Goal: Information Seeking & Learning: Learn about a topic

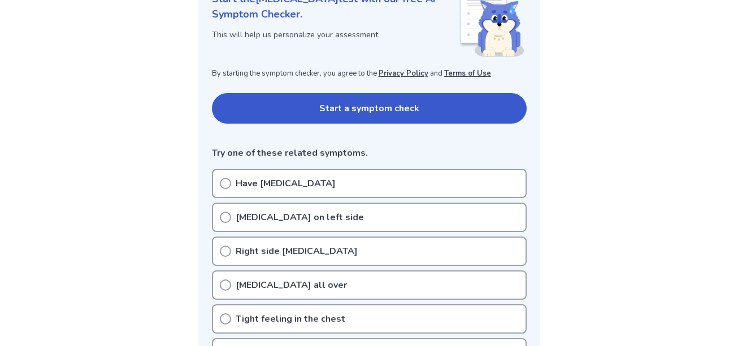
scroll to position [226, 0]
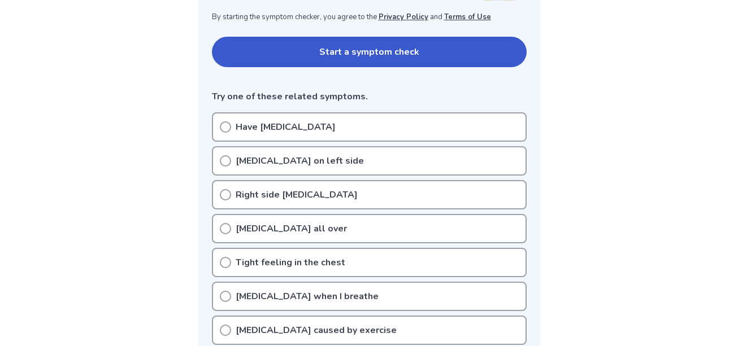
click at [222, 167] on div "[MEDICAL_DATA] on left side" at bounding box center [369, 160] width 315 height 29
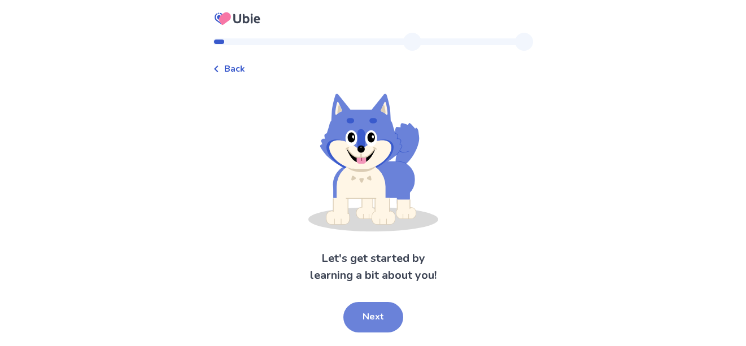
click at [385, 315] on button "Next" at bounding box center [373, 317] width 60 height 31
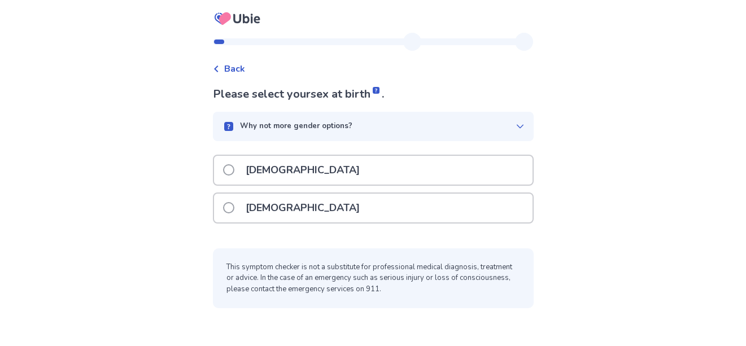
click at [310, 179] on div "Male" at bounding box center [373, 170] width 319 height 29
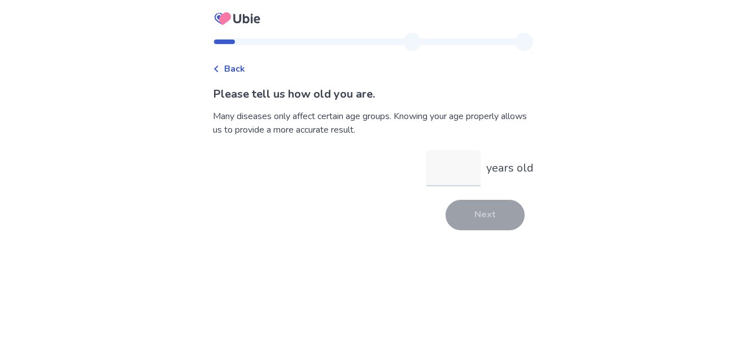
click at [443, 175] on input "years old" at bounding box center [454, 168] width 54 height 36
type input "**"
click at [478, 213] on button "Next" at bounding box center [485, 215] width 79 height 31
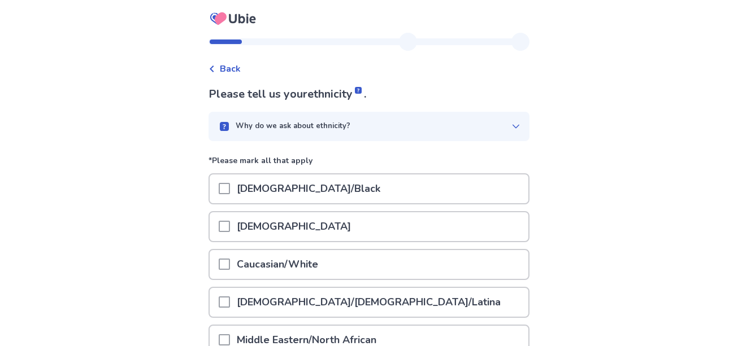
click at [393, 264] on div "Caucasian/White" at bounding box center [369, 264] width 319 height 29
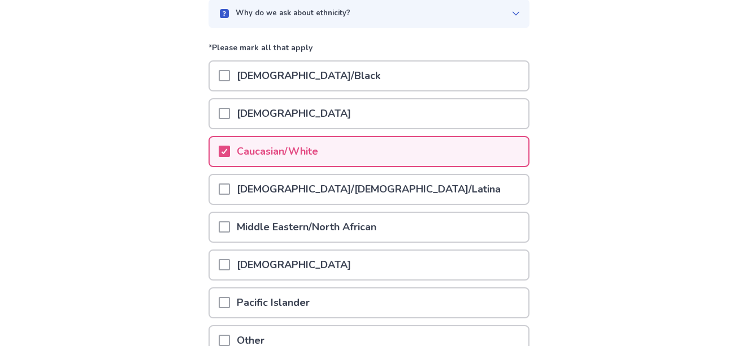
scroll to position [224, 0]
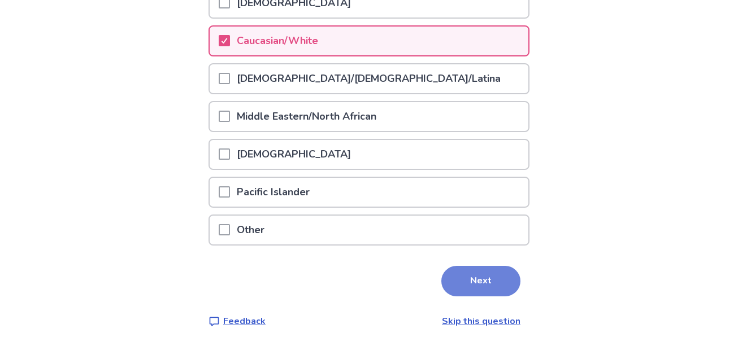
click at [487, 279] on button "Next" at bounding box center [480, 281] width 79 height 31
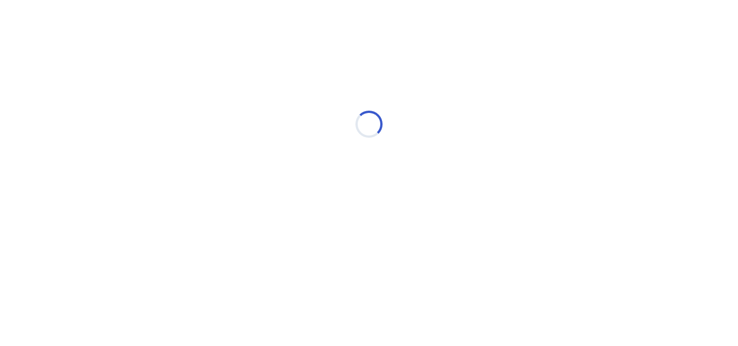
scroll to position [0, 0]
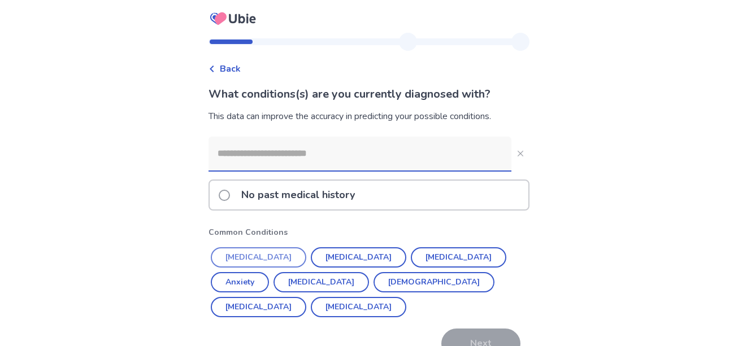
click at [277, 257] on button "Hypertension" at bounding box center [258, 257] width 95 height 20
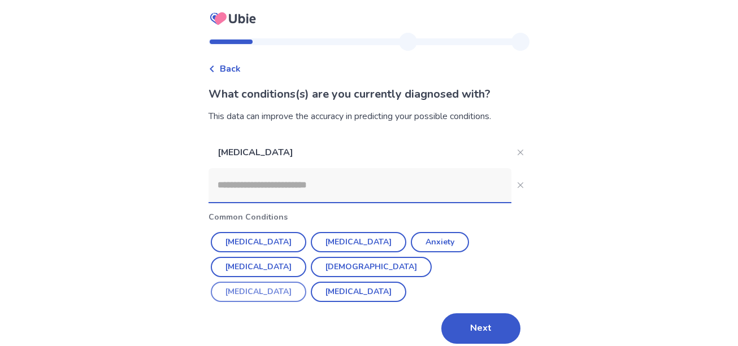
click at [306, 282] on button "Erectile Dysfunction" at bounding box center [258, 292] width 95 height 20
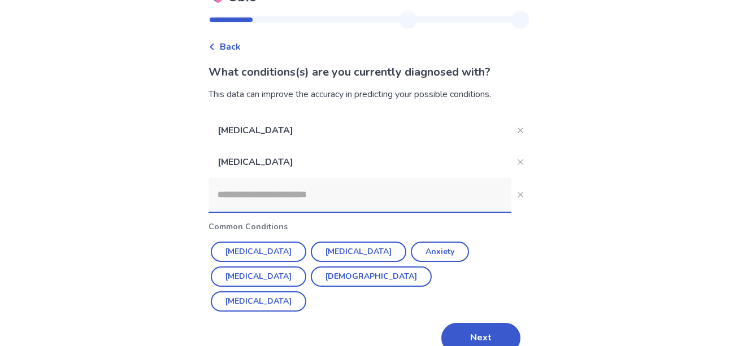
scroll to position [43, 0]
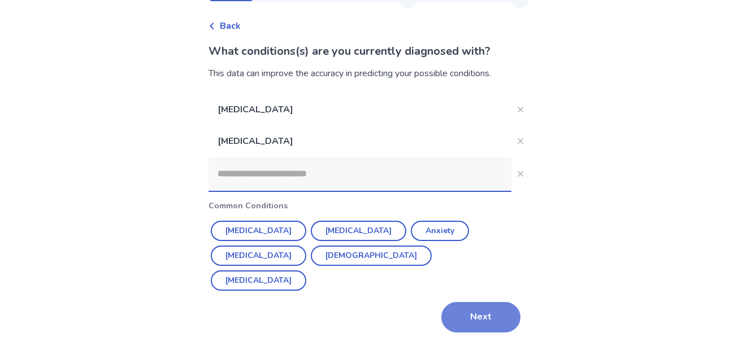
click at [480, 316] on button "Next" at bounding box center [480, 317] width 79 height 31
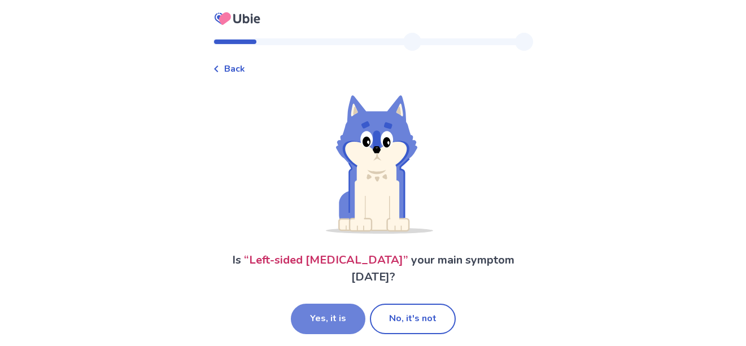
click at [353, 304] on button "Yes, it is" at bounding box center [328, 319] width 75 height 31
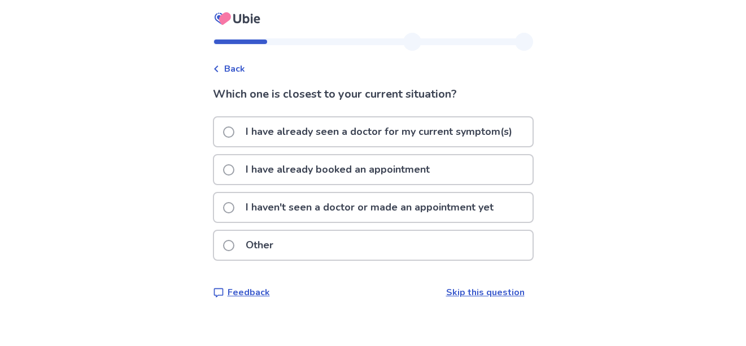
click at [398, 214] on p "I haven't seen a doctor or made an appointment yet" at bounding box center [370, 207] width 262 height 29
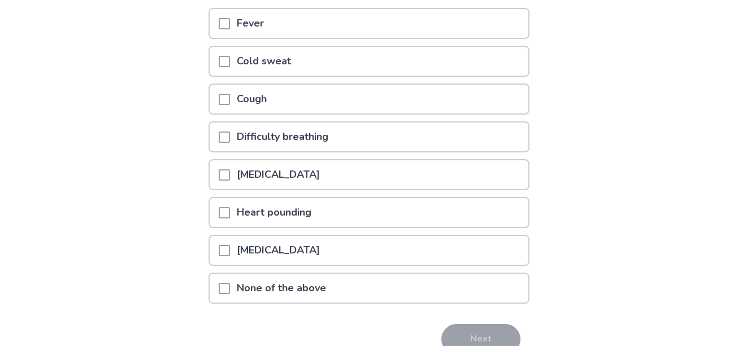
scroll to position [169, 0]
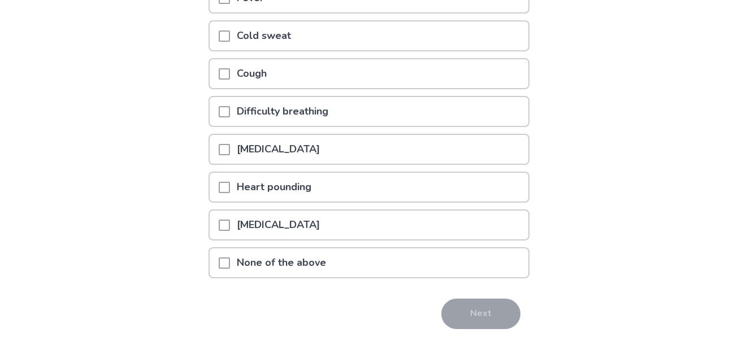
click at [349, 263] on div "None of the above" at bounding box center [369, 263] width 319 height 29
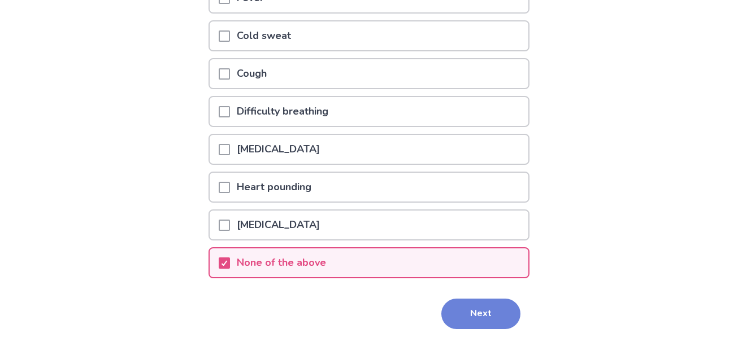
click at [455, 305] on button "Next" at bounding box center [480, 314] width 79 height 31
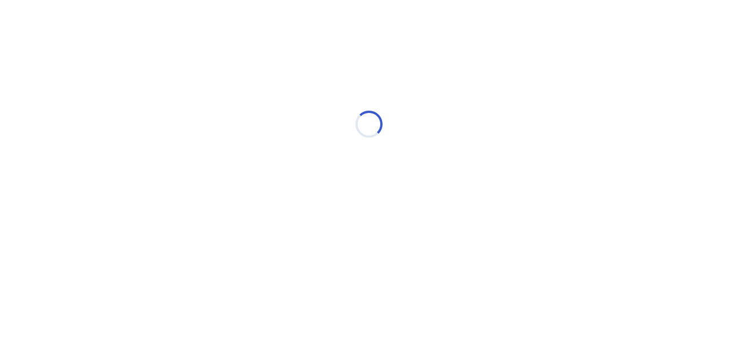
scroll to position [0, 0]
select select "*"
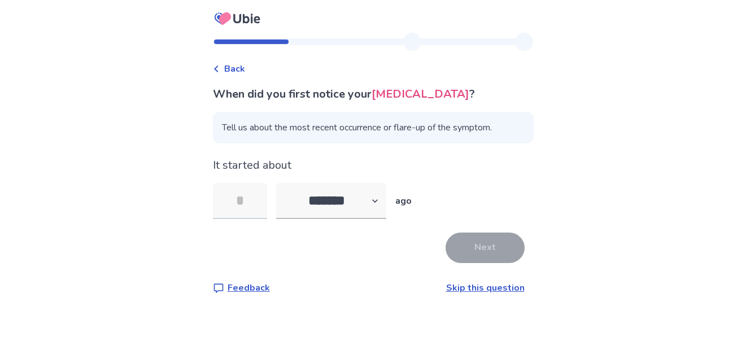
click at [251, 206] on input "tel" at bounding box center [240, 201] width 54 height 36
type input "**"
click at [476, 247] on button "Next" at bounding box center [485, 248] width 79 height 31
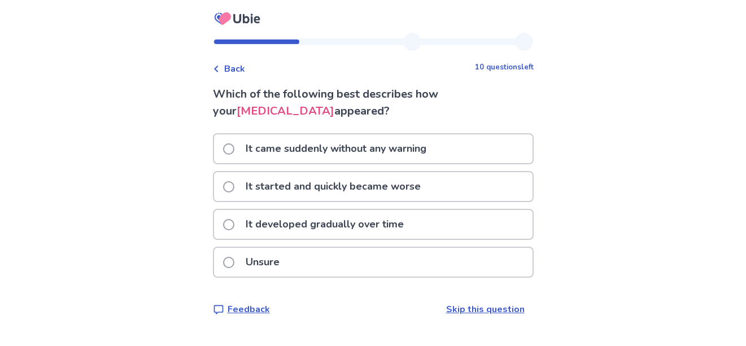
click at [297, 262] on div "Unsure" at bounding box center [373, 262] width 319 height 29
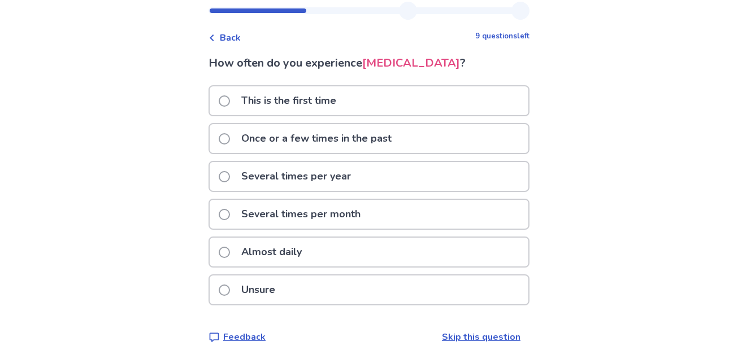
scroll to position [47, 0]
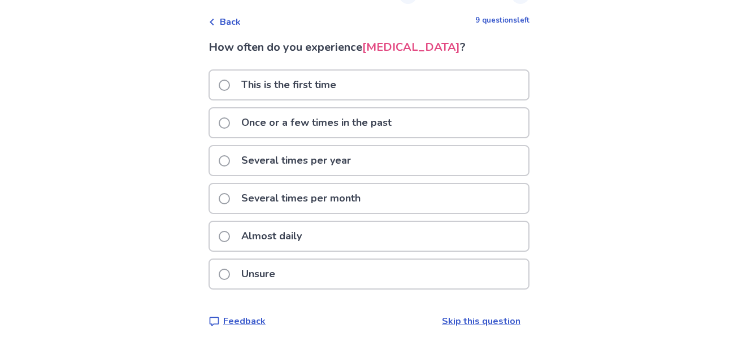
click at [411, 242] on div "Almost daily" at bounding box center [369, 236] width 319 height 29
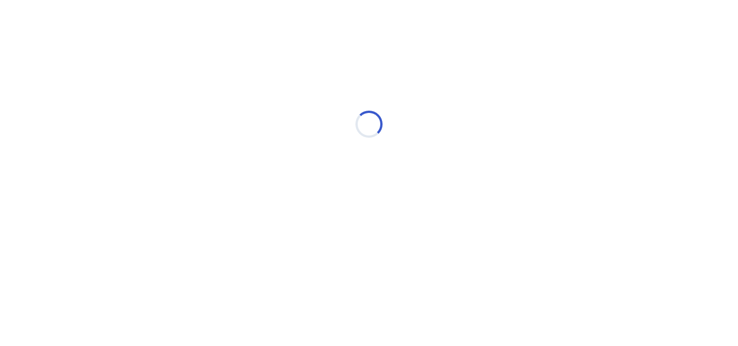
scroll to position [0, 0]
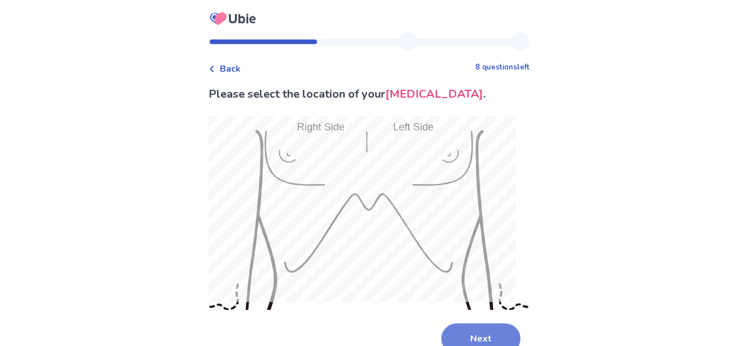
click at [469, 333] on button "Next" at bounding box center [480, 339] width 79 height 31
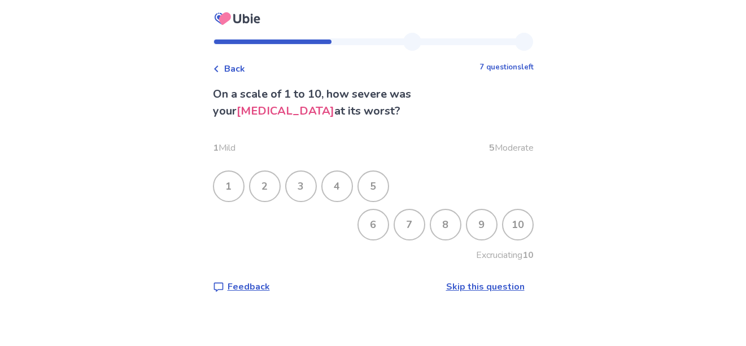
click at [272, 190] on div "2" at bounding box center [264, 186] width 29 height 29
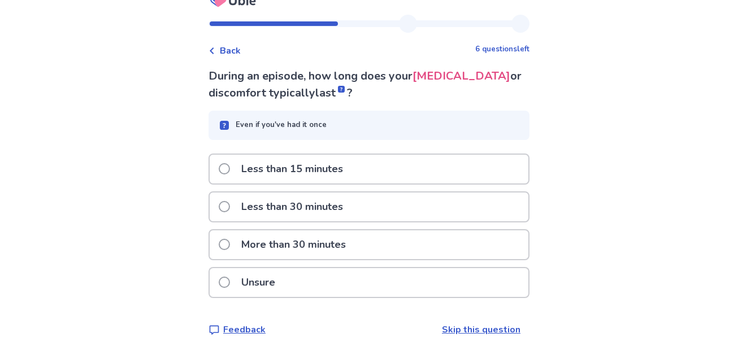
scroll to position [27, 0]
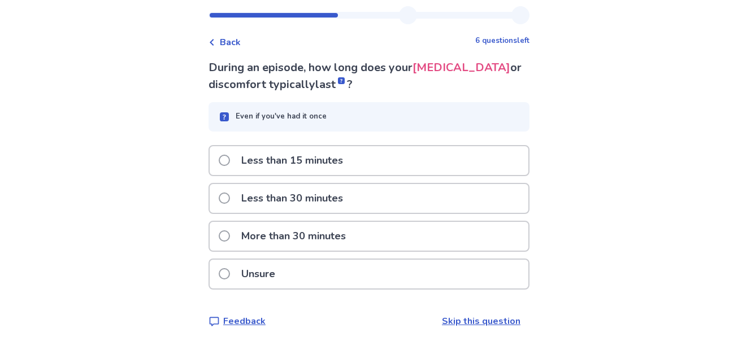
click at [350, 162] on p "Less than 15 minutes" at bounding box center [291, 160] width 115 height 29
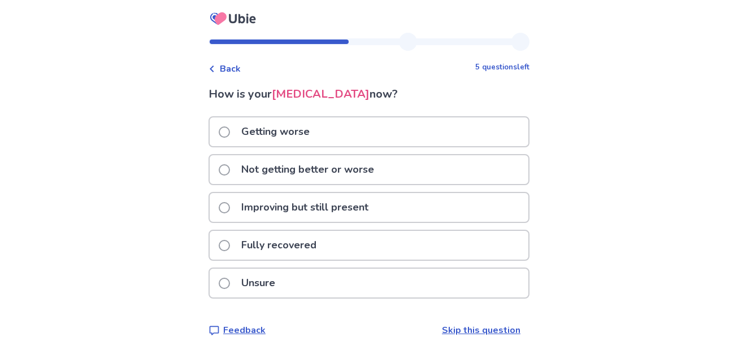
click at [408, 175] on div "Not getting better or worse" at bounding box center [369, 169] width 319 height 29
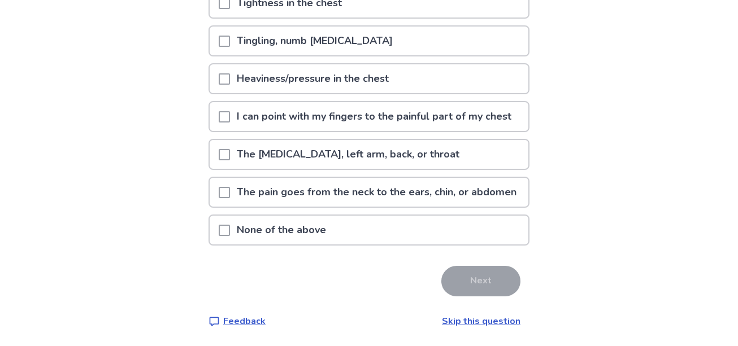
scroll to position [169, 0]
click at [367, 108] on p "I can point with my fingers to the painful part of my chest" at bounding box center [374, 116] width 288 height 29
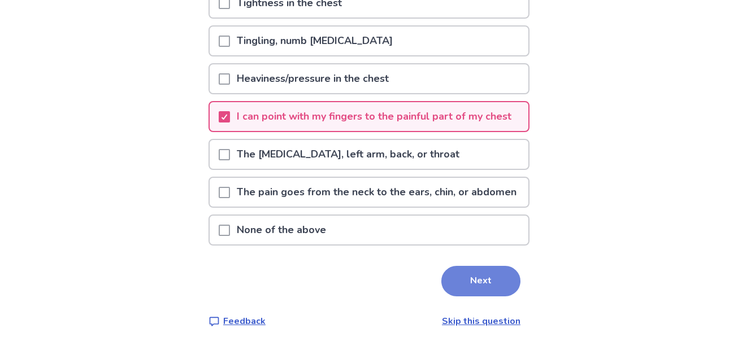
click at [471, 297] on button "Next" at bounding box center [480, 281] width 79 height 31
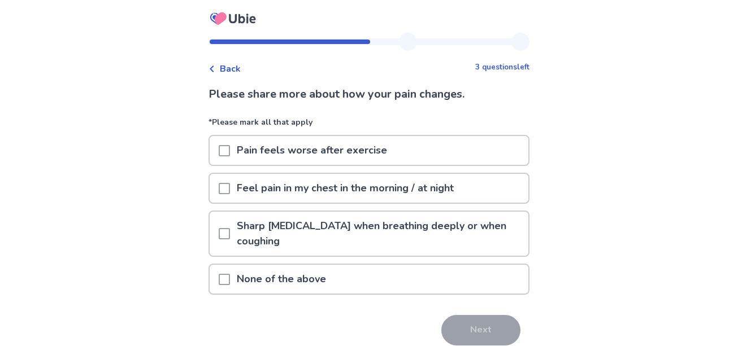
click at [444, 286] on div "None of the above" at bounding box center [369, 279] width 319 height 29
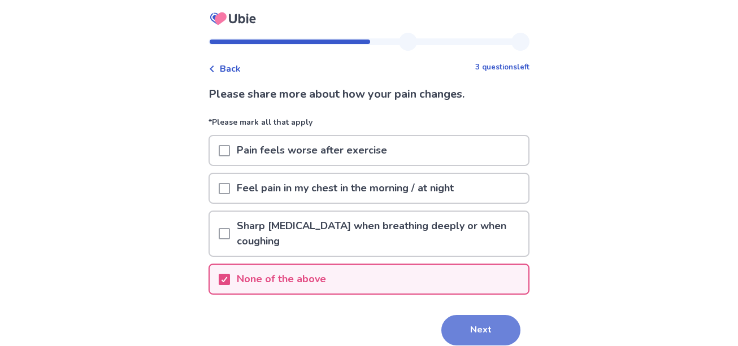
click at [471, 329] on button "Next" at bounding box center [480, 330] width 79 height 31
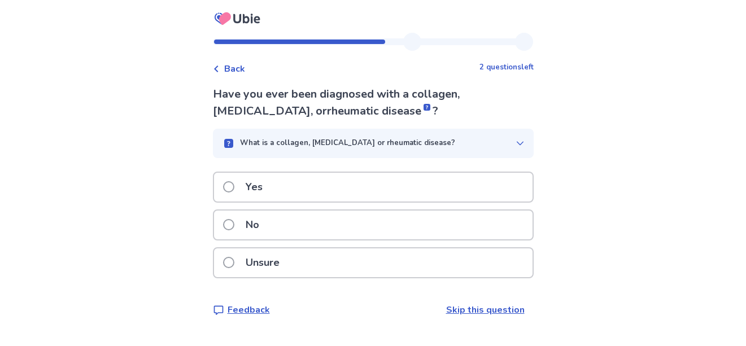
click at [391, 228] on div "No" at bounding box center [373, 225] width 319 height 29
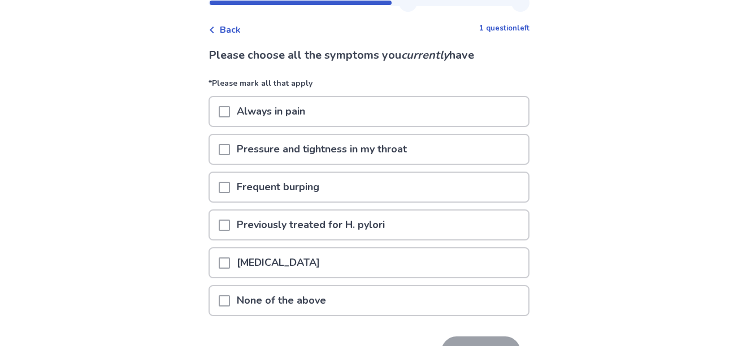
scroll to position [56, 0]
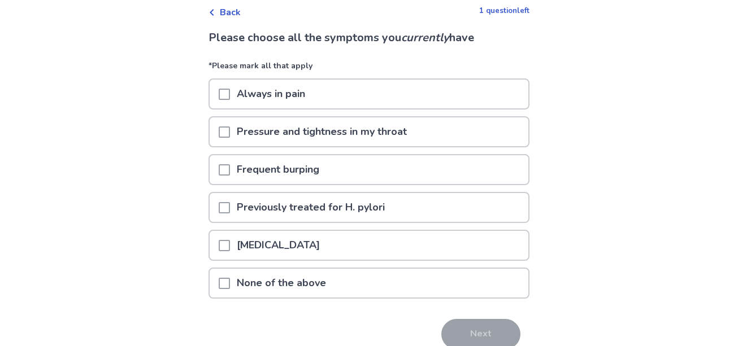
click at [404, 289] on div "None of the above" at bounding box center [369, 283] width 319 height 29
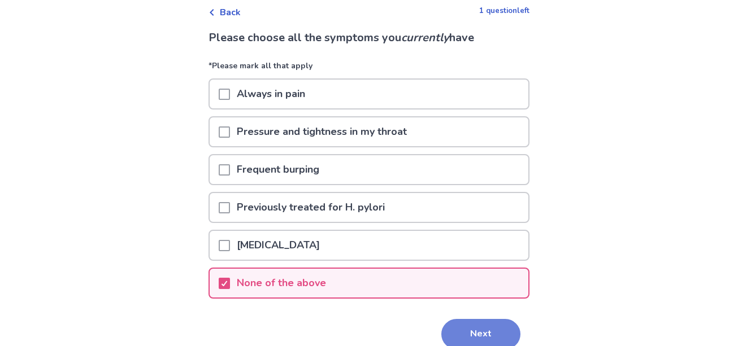
click at [474, 325] on button "Next" at bounding box center [480, 334] width 79 height 31
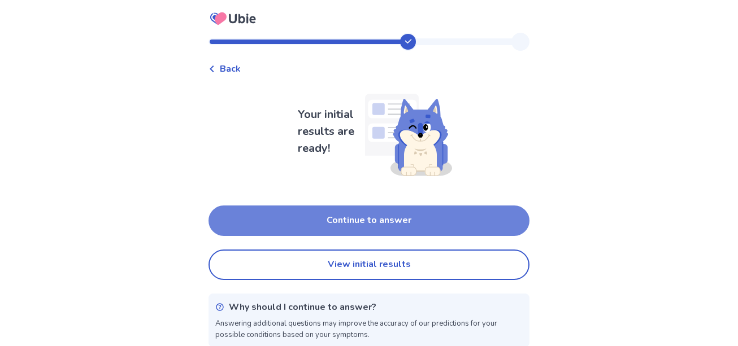
click at [413, 224] on button "Continue to answer" at bounding box center [368, 221] width 321 height 31
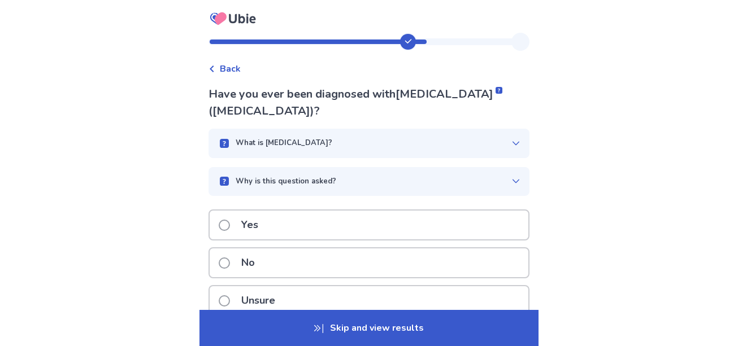
click at [398, 262] on div "No" at bounding box center [369, 263] width 319 height 29
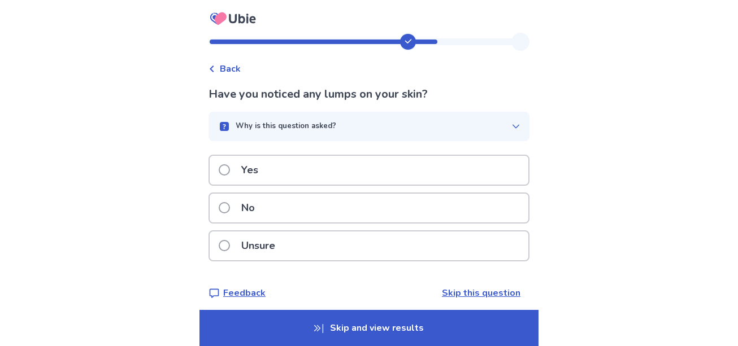
click at [407, 210] on div "No" at bounding box center [369, 208] width 319 height 29
click at [429, 213] on div "No" at bounding box center [369, 208] width 319 height 29
click at [434, 215] on div "No" at bounding box center [369, 208] width 319 height 29
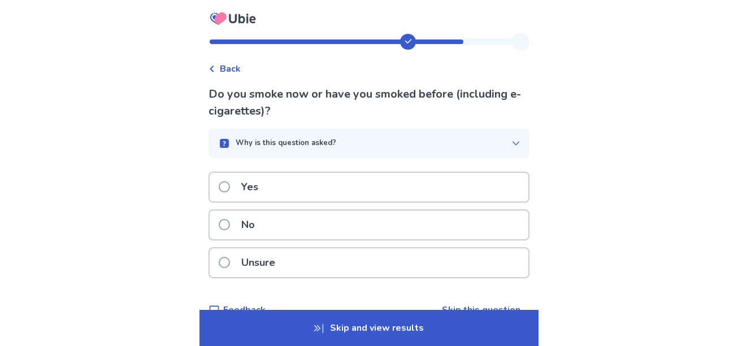
click at [411, 194] on div "Yes" at bounding box center [369, 187] width 319 height 29
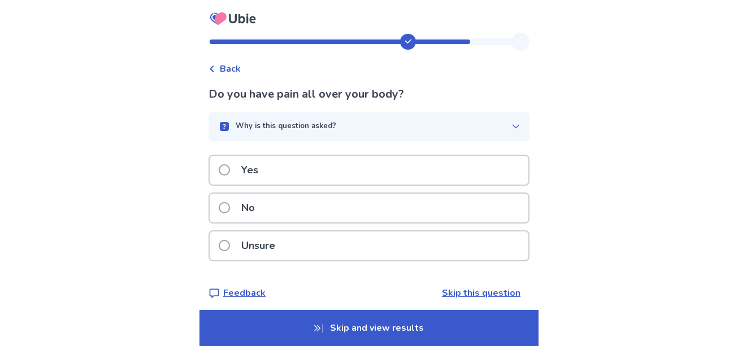
click at [433, 221] on div "No" at bounding box center [369, 208] width 319 height 29
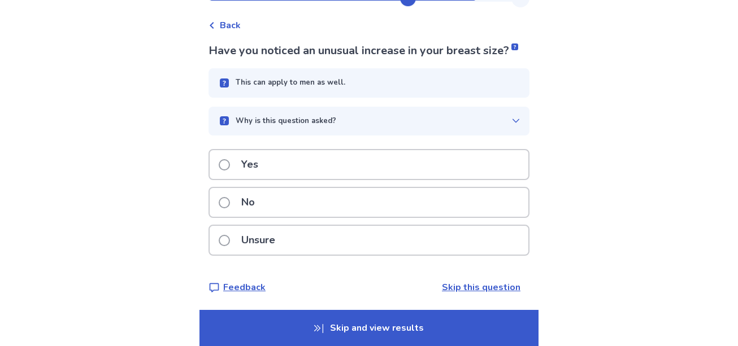
scroll to position [56, 0]
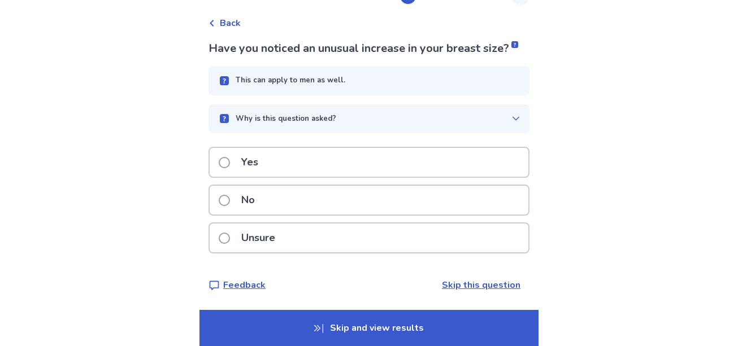
click at [406, 206] on div "No" at bounding box center [369, 200] width 319 height 29
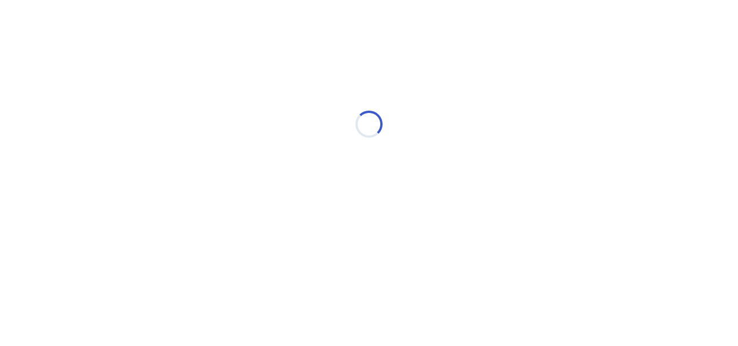
scroll to position [0, 0]
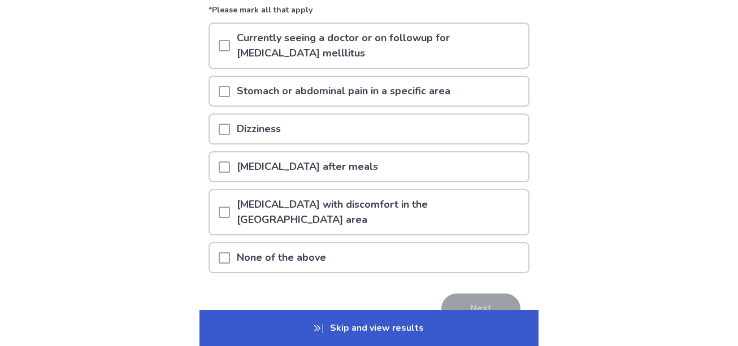
scroll to position [113, 0]
click at [409, 243] on div "None of the above" at bounding box center [369, 257] width 319 height 29
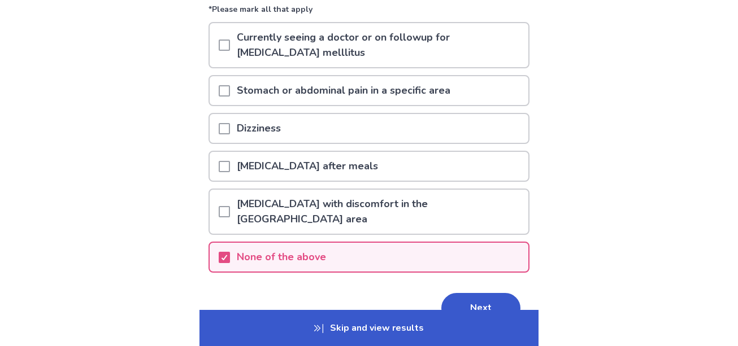
click at [477, 293] on button "Next" at bounding box center [480, 308] width 79 height 31
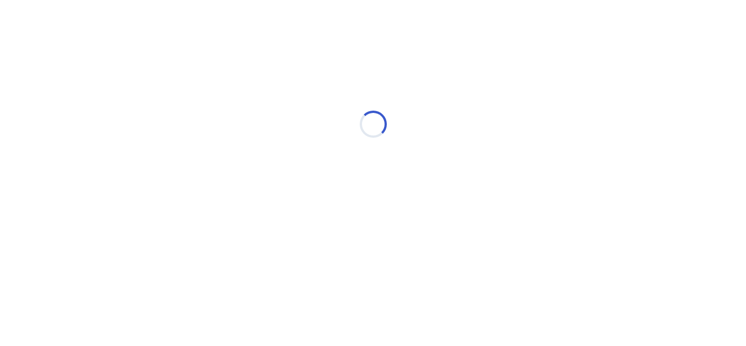
scroll to position [0, 0]
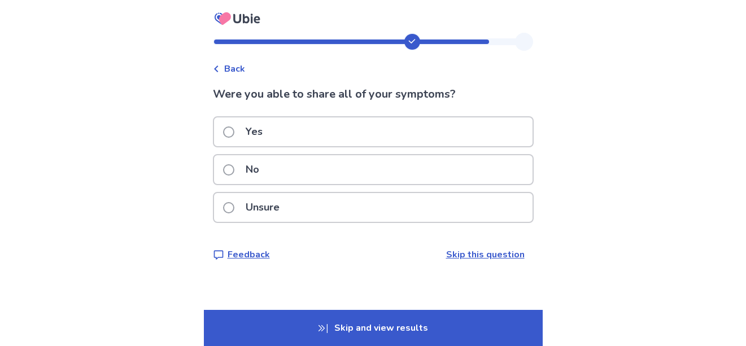
click at [397, 138] on div "Yes" at bounding box center [373, 132] width 319 height 29
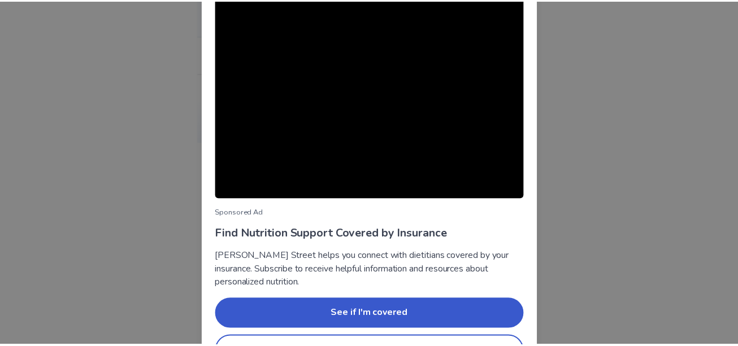
scroll to position [124, 0]
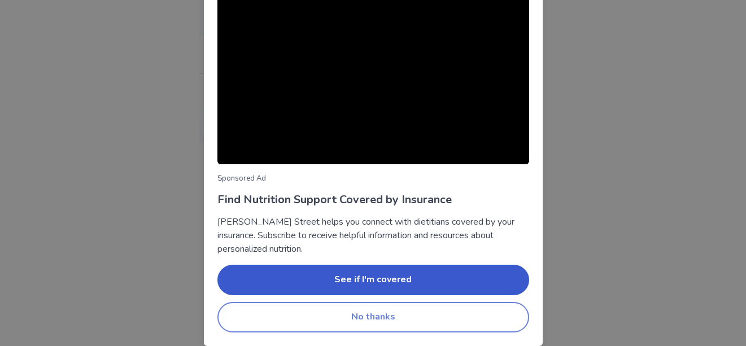
drag, startPoint x: 476, startPoint y: 298, endPoint x: 477, endPoint y: 308, distance: 10.9
click at [476, 301] on div "See if I'm covered No thanks" at bounding box center [374, 299] width 312 height 68
click at [481, 312] on button "No thanks" at bounding box center [374, 317] width 312 height 31
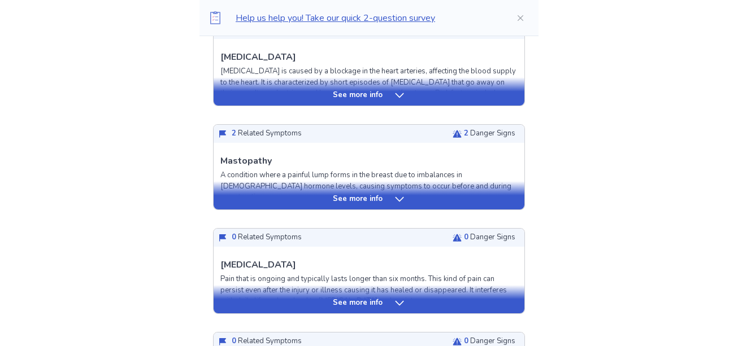
scroll to position [339, 0]
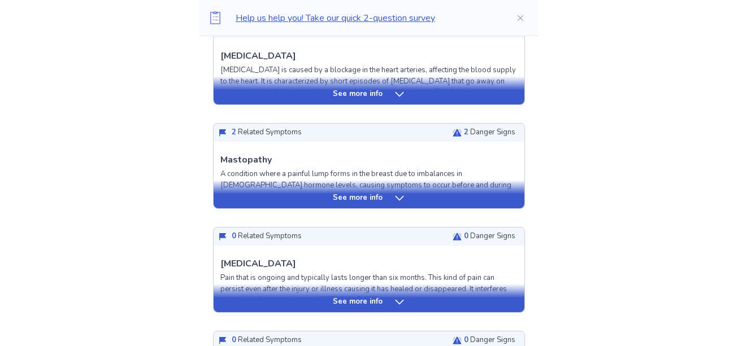
click at [377, 195] on p "See more info" at bounding box center [358, 198] width 50 height 11
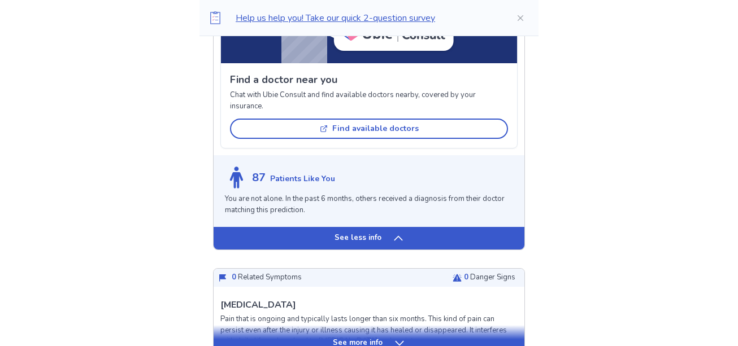
scroll to position [1017, 0]
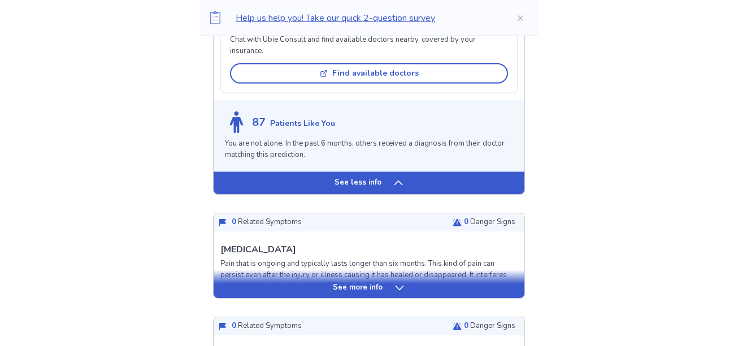
click at [418, 285] on div "See more info" at bounding box center [369, 284] width 311 height 28
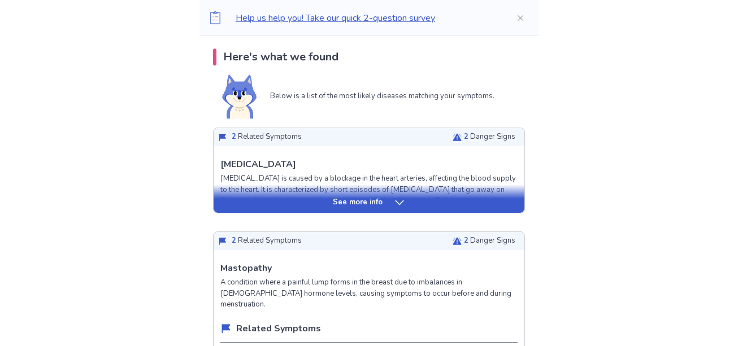
scroll to position [226, 0]
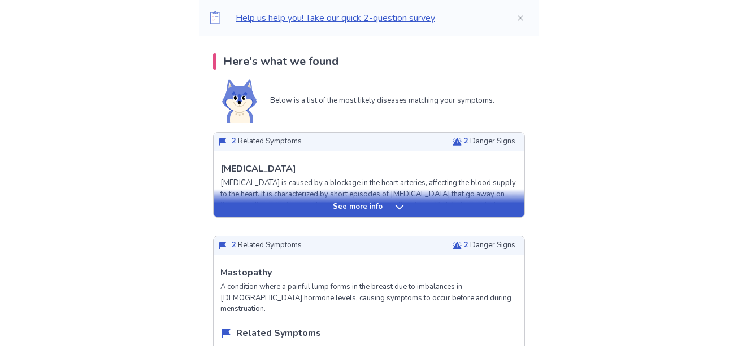
click at [394, 206] on icon at bounding box center [399, 207] width 11 height 11
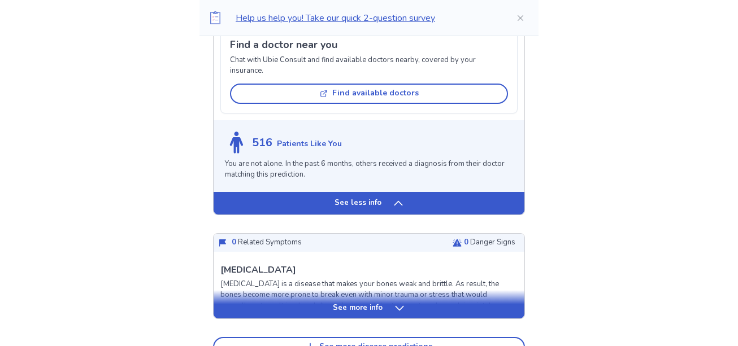
scroll to position [2316, 0]
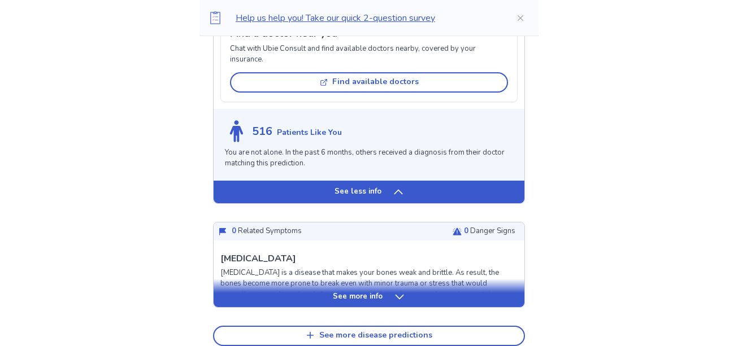
click at [394, 297] on icon at bounding box center [399, 297] width 11 height 11
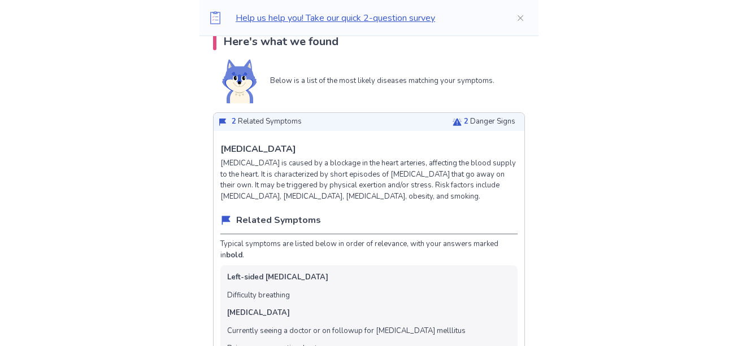
scroll to position [226, 0]
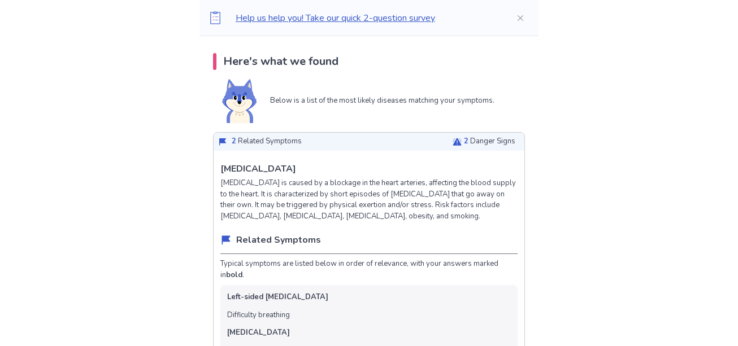
drag, startPoint x: 223, startPoint y: 166, endPoint x: 289, endPoint y: 166, distance: 66.1
